Goal: Communication & Community: Answer question/provide support

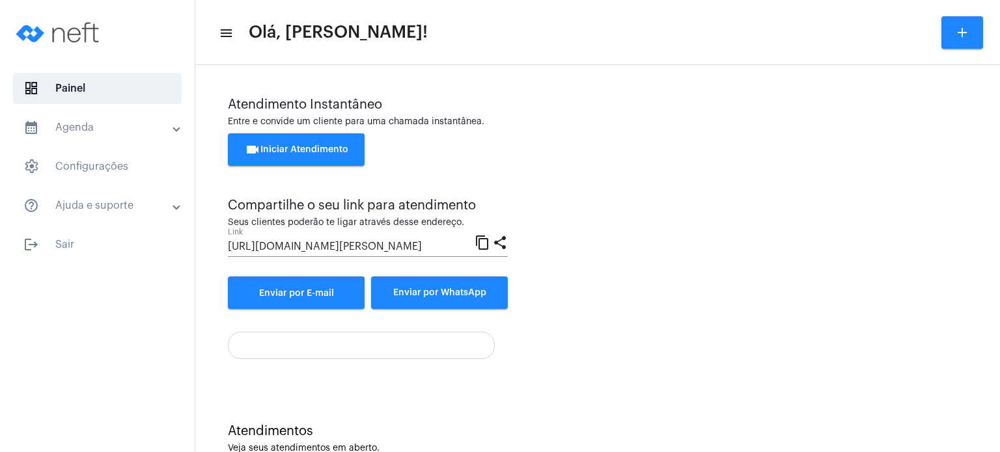
click at [325, 146] on span "videocam Iniciar Atendimento" at bounding box center [296, 149] width 103 height 9
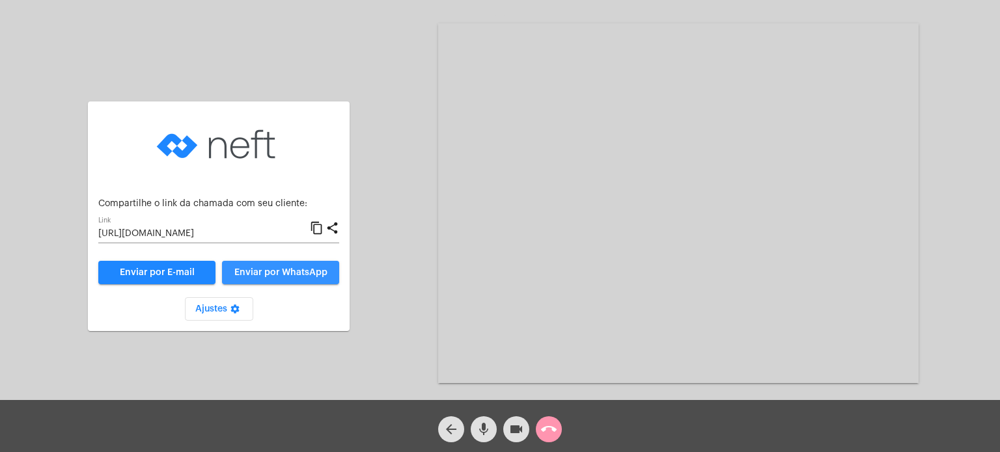
click at [301, 271] on span "Enviar por WhatsApp" at bounding box center [280, 272] width 93 height 9
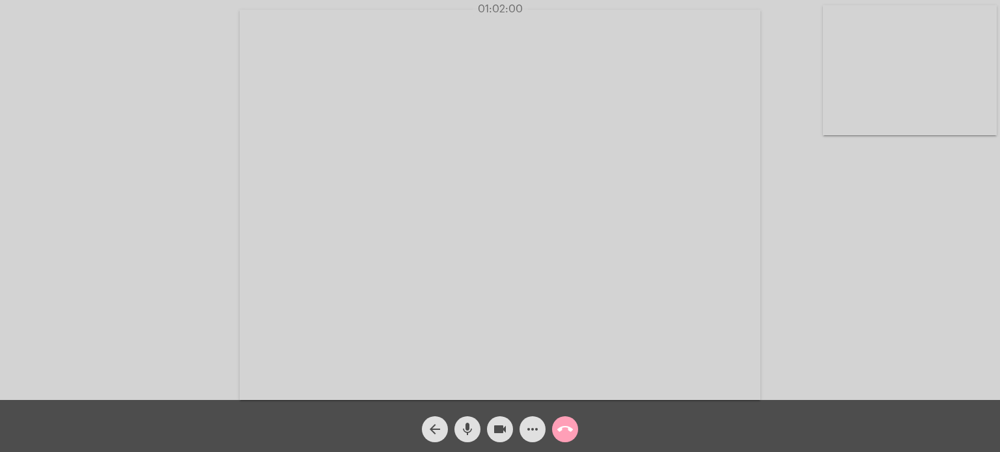
click at [567, 428] on mat-icon "call_end" at bounding box center [565, 430] width 16 height 16
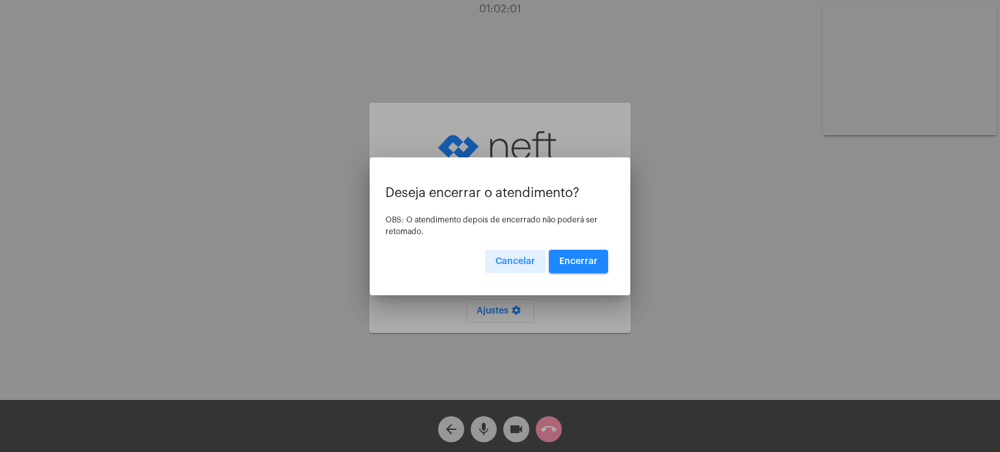
click at [588, 252] on button "Encerrar" at bounding box center [578, 261] width 59 height 23
